Goal: Task Accomplishment & Management: Use online tool/utility

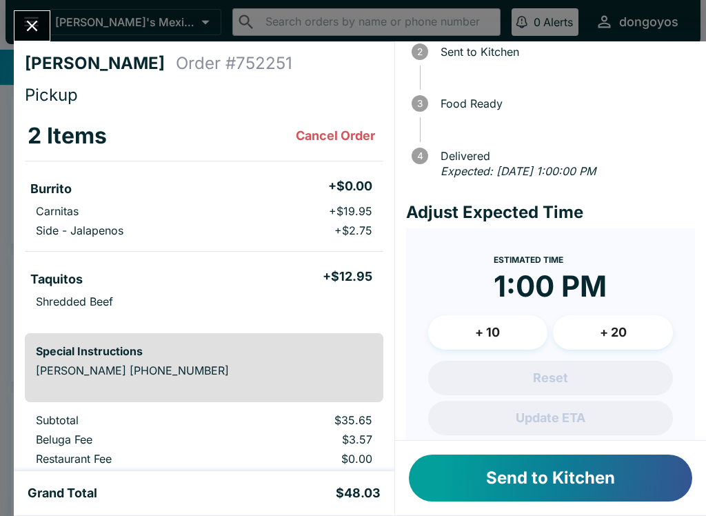
scroll to position [93, 0]
click at [559, 480] on button "Send to Kitchen" at bounding box center [550, 477] width 283 height 47
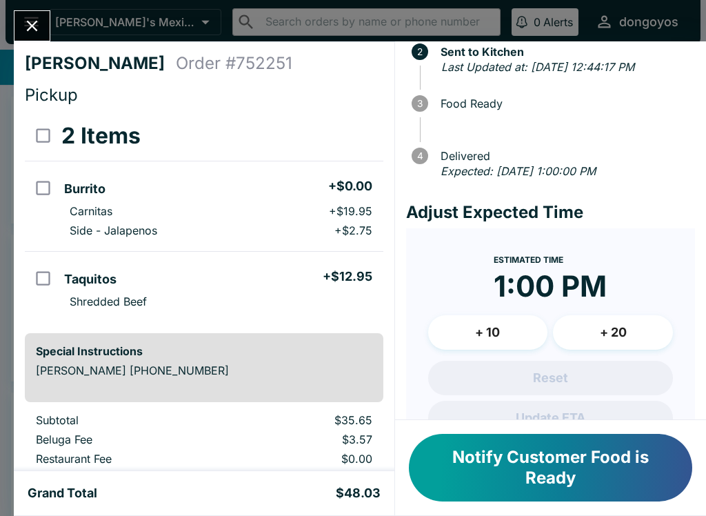
click at [506, 347] on button "+ 10" at bounding box center [488, 332] width 120 height 34
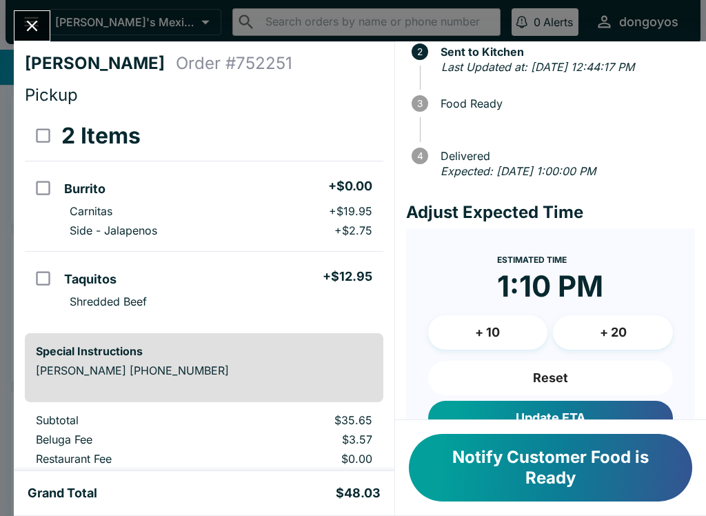
click at [491, 468] on button "Notify Customer Food is Ready" at bounding box center [550, 468] width 283 height 68
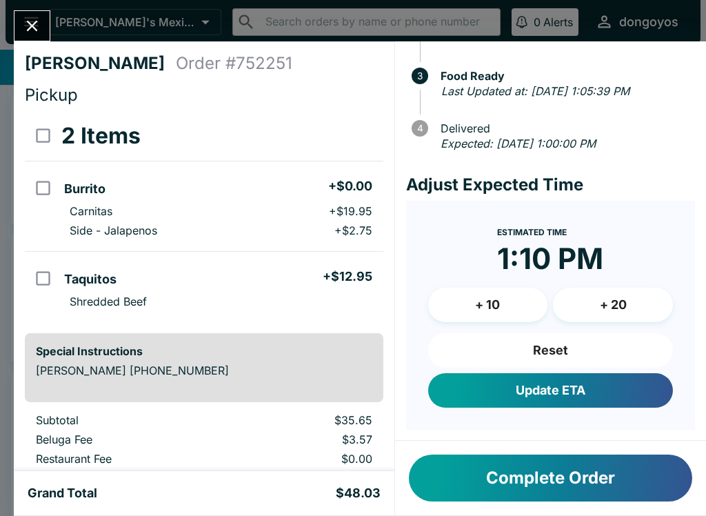
scroll to position [119, 0]
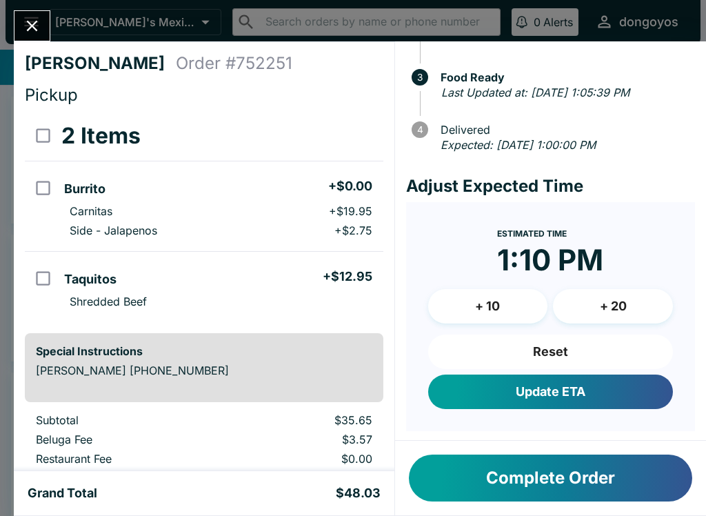
click at [533, 347] on button "Reset" at bounding box center [550, 351] width 245 height 34
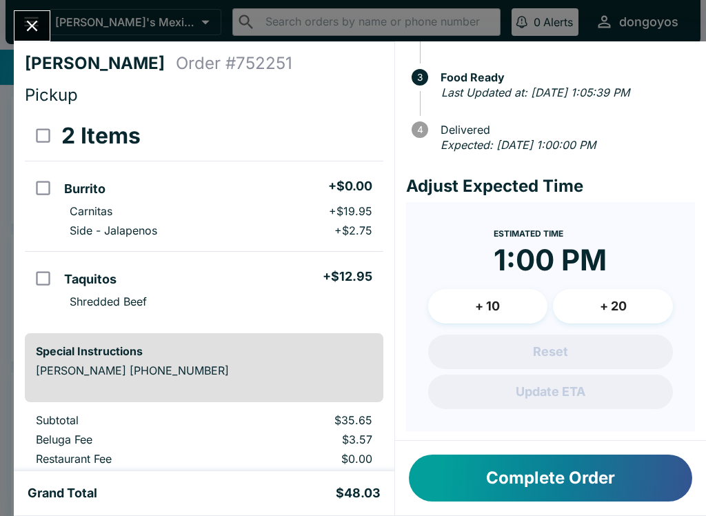
click at [27, 23] on icon "Close" at bounding box center [32, 26] width 19 height 19
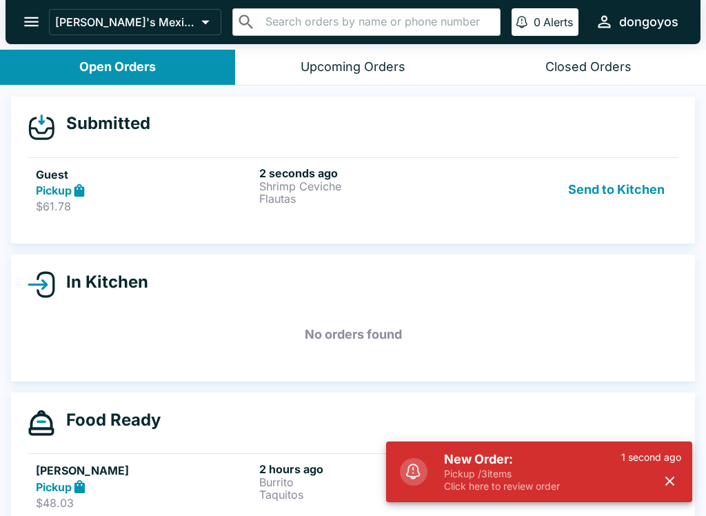
click at [97, 168] on h5 "Guest" at bounding box center [145, 174] width 218 height 17
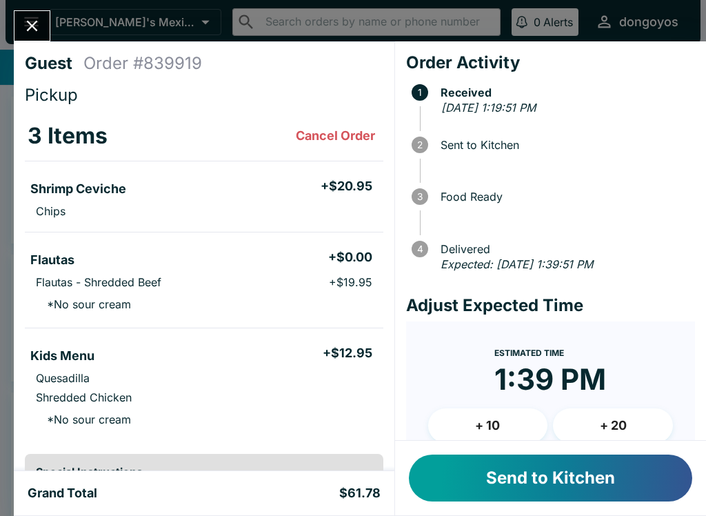
click at [526, 491] on button "Send to Kitchen" at bounding box center [550, 477] width 283 height 47
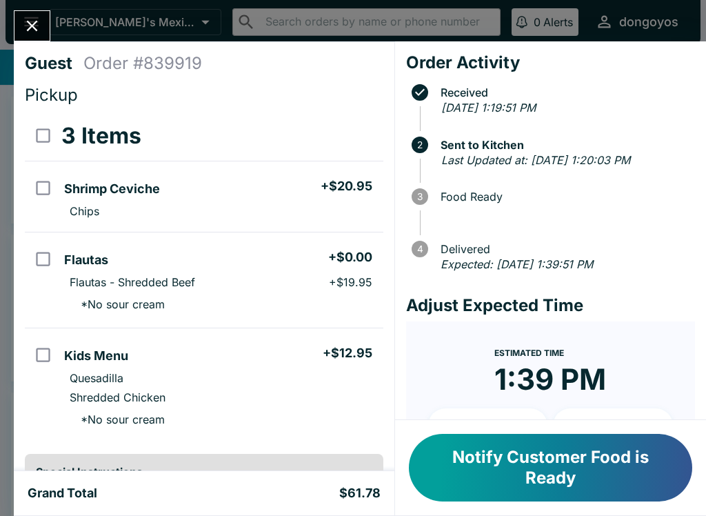
click at [30, 35] on icon "Close" at bounding box center [32, 26] width 19 height 19
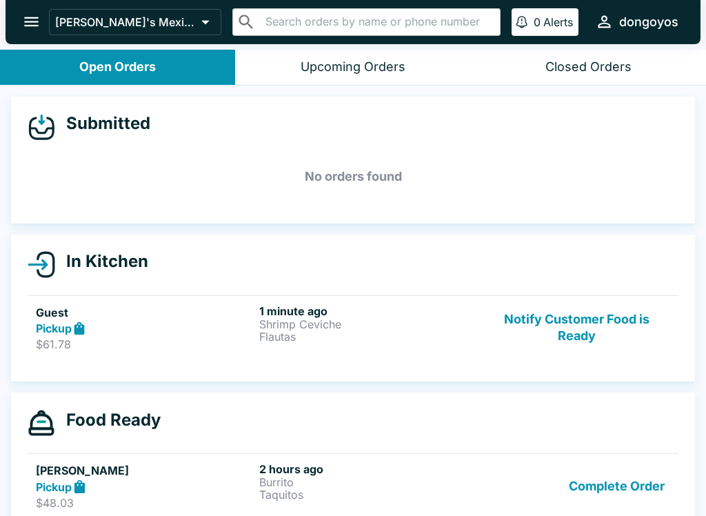
click at [88, 335] on icon at bounding box center [80, 329] width 16 height 16
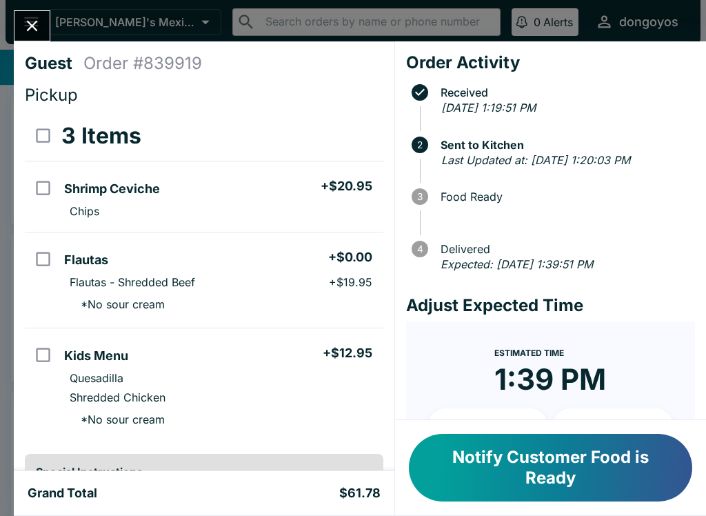
click at [27, 1] on div "Guest Order # 839919 Pickup 3 Items Shrimp Ceviche + $20.95 Chips Flautas + $0.…" at bounding box center [353, 258] width 706 height 516
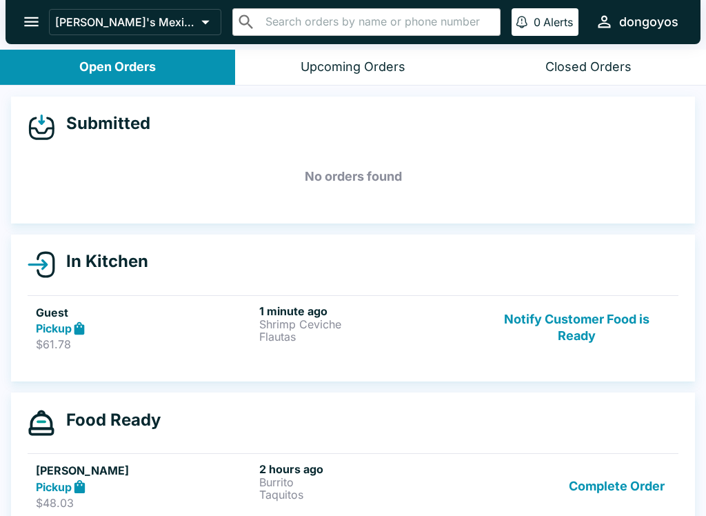
click at [15, 32] on div "[PERSON_NAME]'s Mexican Food ​ ​ 0 Alerts dongoyos" at bounding box center [353, 22] width 695 height 44
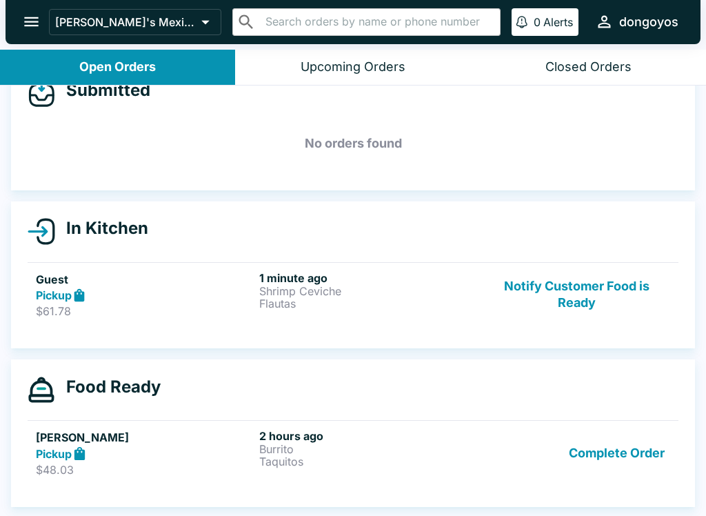
scroll to position [2, 0]
